Goal: Task Accomplishment & Management: Manage account settings

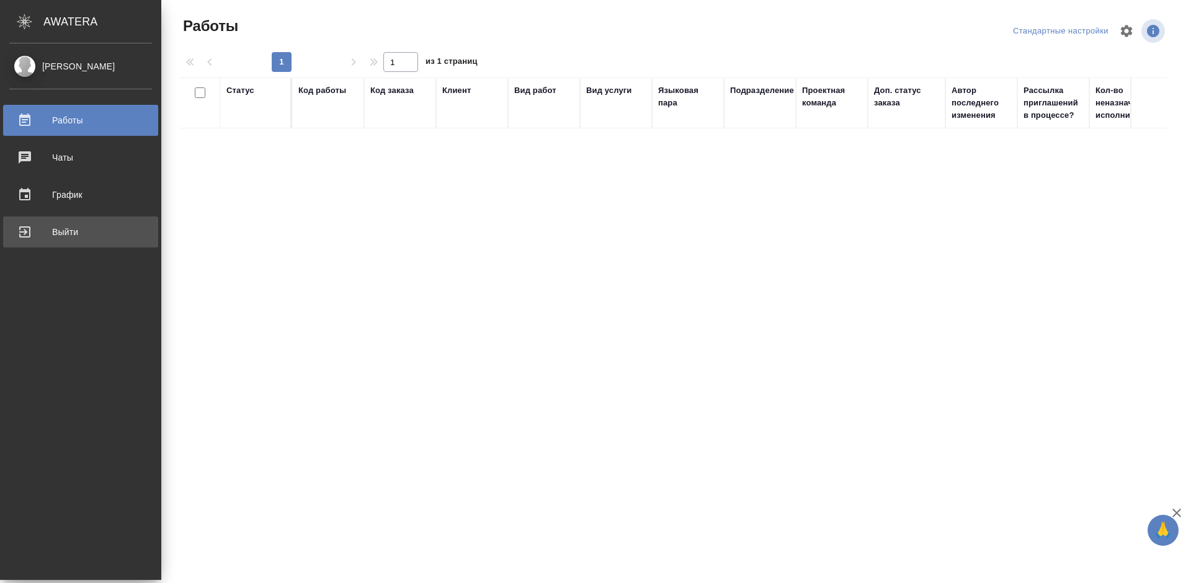
click at [16, 233] on div "Выйти" at bounding box center [80, 232] width 143 height 19
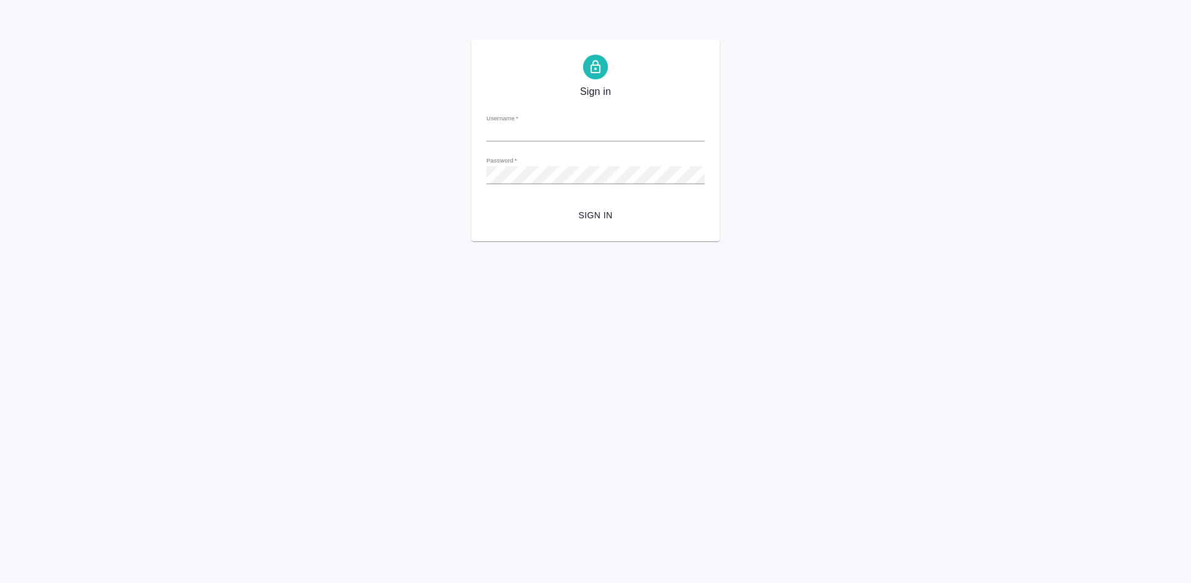
type input "[PERSON_NAME][EMAIL_ADDRESS][DOMAIN_NAME]"
click at [612, 218] on span "Sign in" at bounding box center [595, 216] width 199 height 16
type input "[PERSON_NAME][EMAIL_ADDRESS][DOMAIN_NAME]"
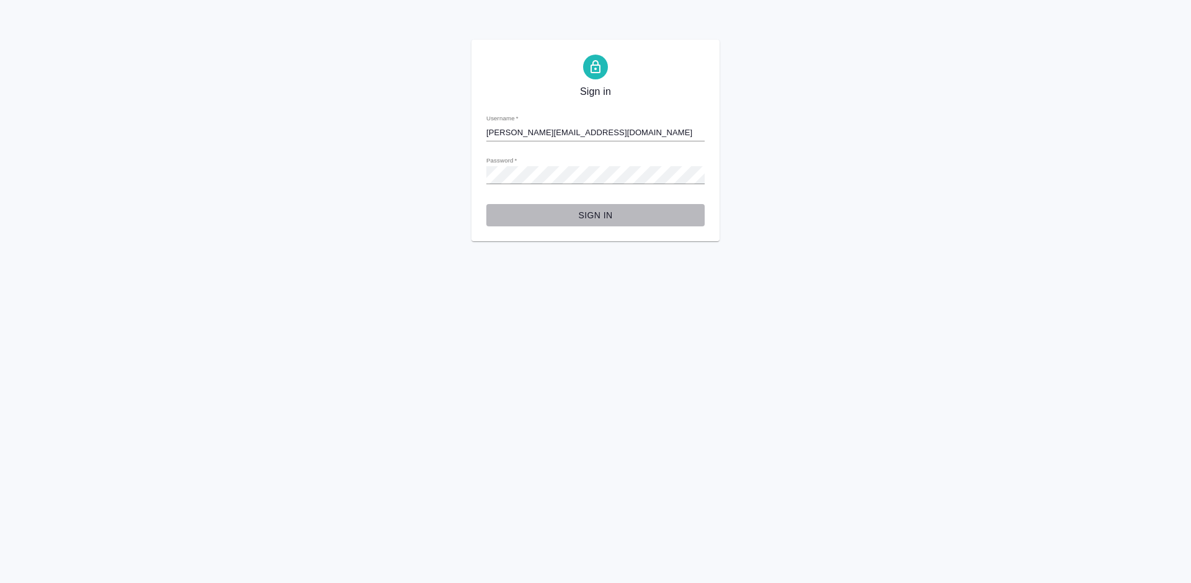
click at [594, 212] on span "Sign in" at bounding box center [595, 216] width 199 height 16
